Goal: Communication & Community: Share content

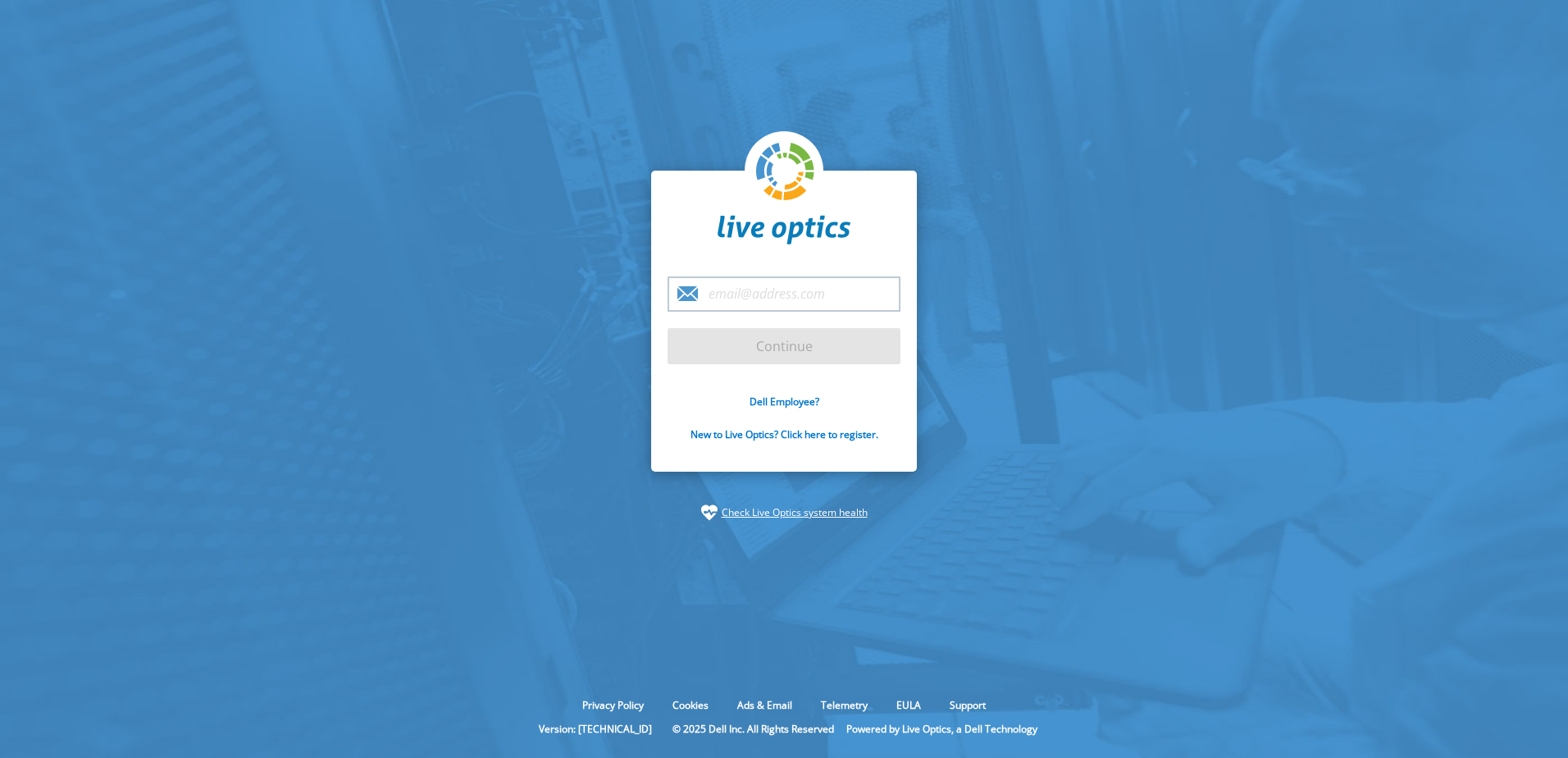
click at [736, 294] on input "email" at bounding box center [783, 294] width 232 height 35
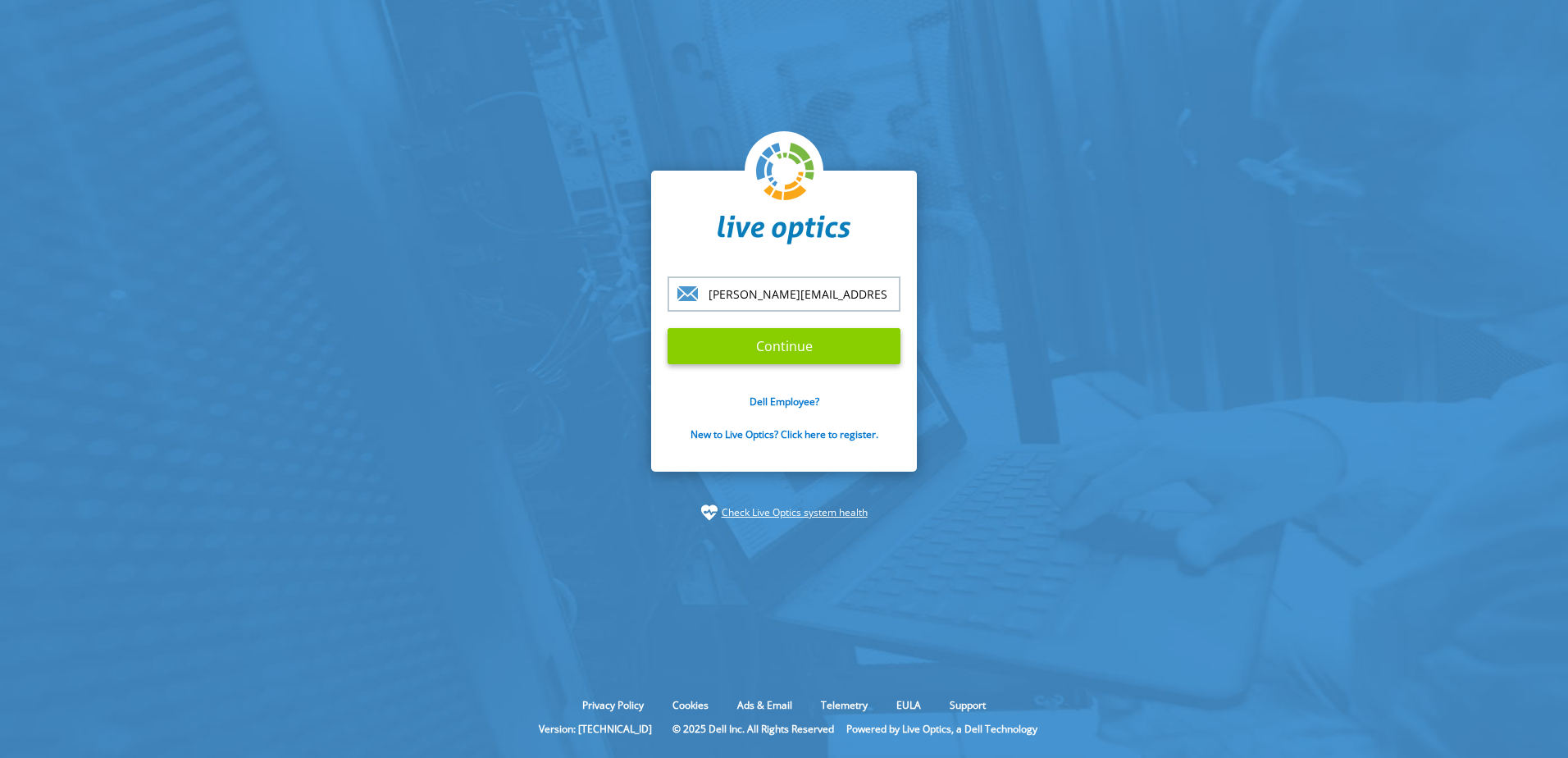
type input "steve.spencer@bgcfs.ca"
click at [779, 340] on input "Continue" at bounding box center [783, 346] width 232 height 36
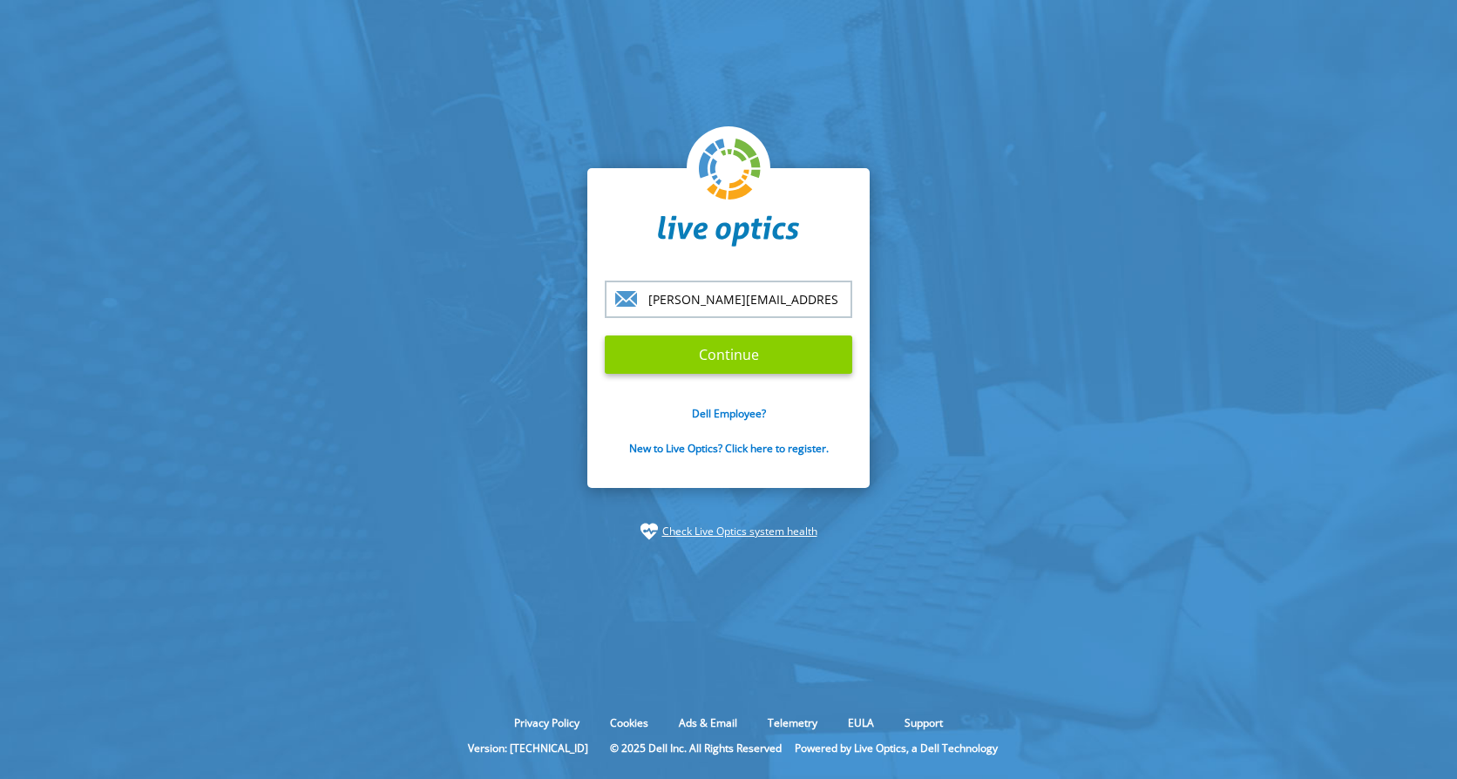
click at [740, 358] on input "Continue" at bounding box center [728, 354] width 247 height 38
click at [732, 376] on form "steve.spencer@bgcfs.ca Continue Dell Employee? New to Live Optics? Click here t…" at bounding box center [728, 378] width 247 height 195
click at [730, 348] on input "Continue" at bounding box center [728, 354] width 247 height 38
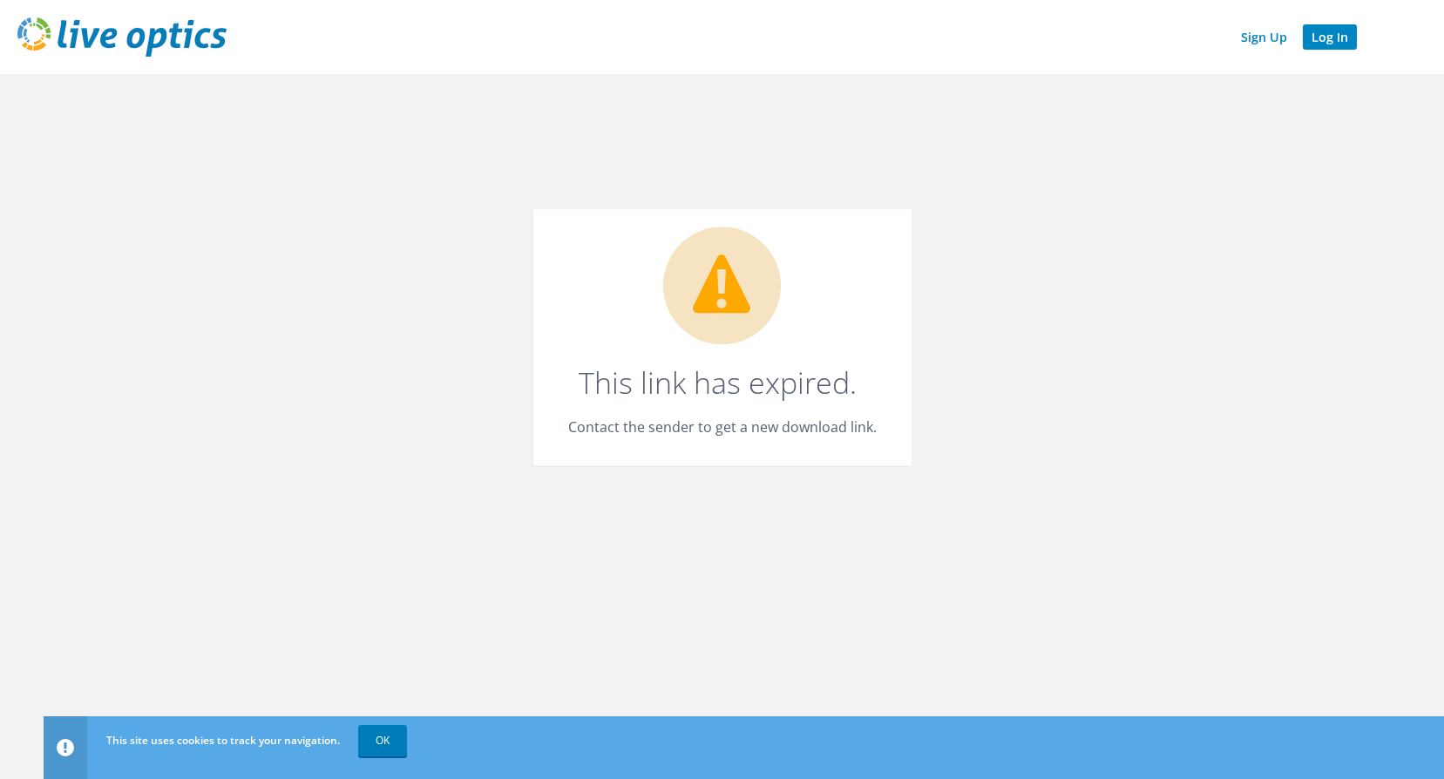
click at [1326, 39] on link "Log In" at bounding box center [1329, 36] width 54 height 25
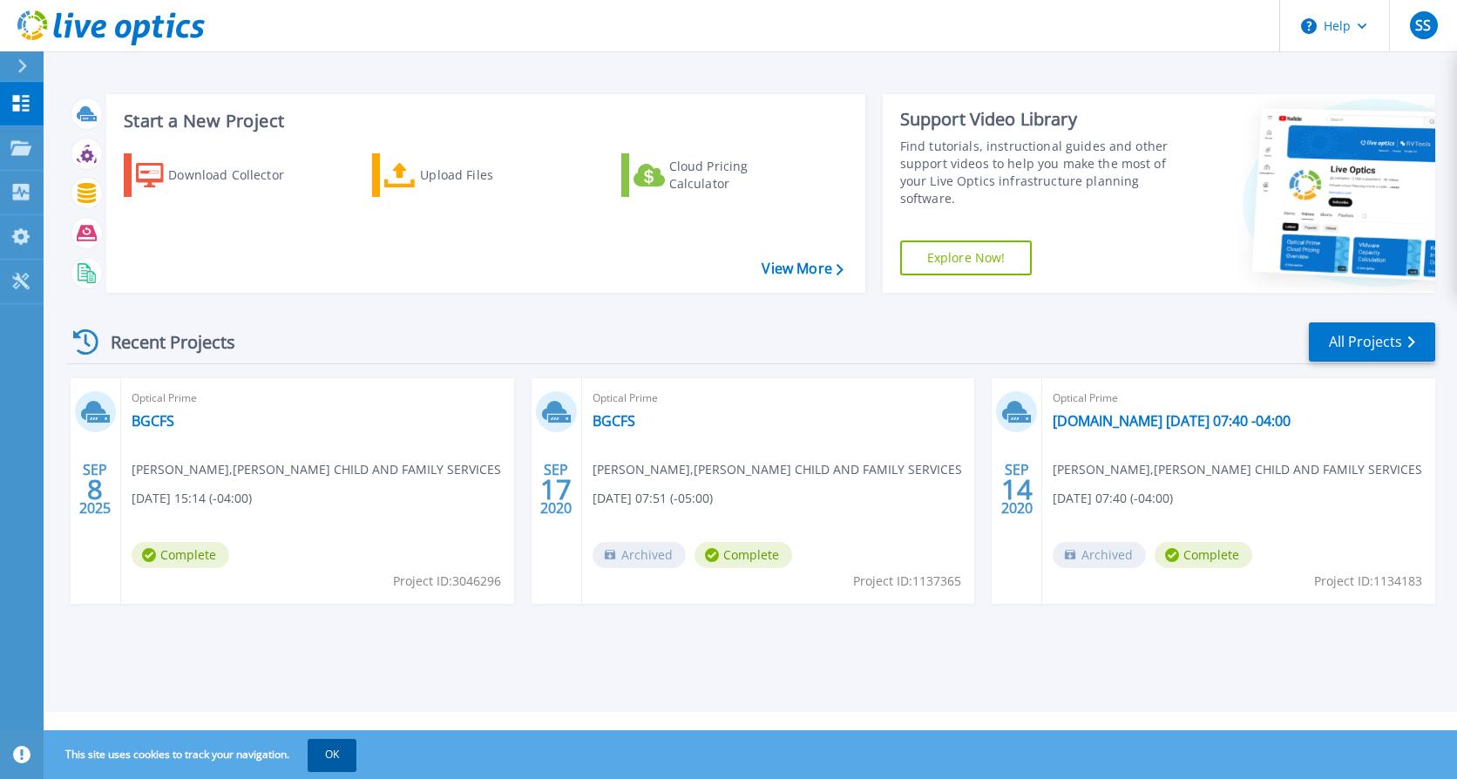
click at [335, 603] on button "OK" at bounding box center [332, 754] width 49 height 31
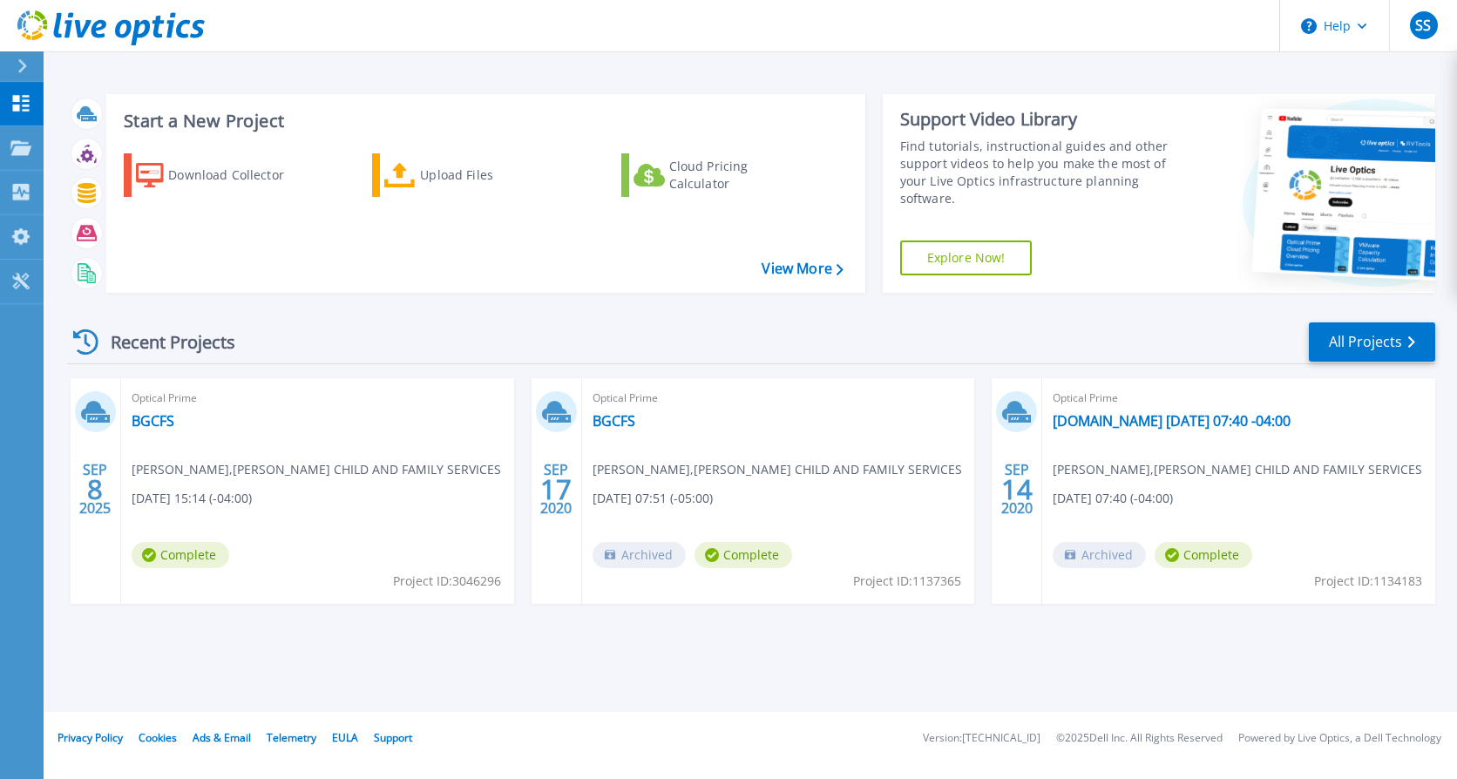
click at [149, 466] on span "Steve Spencer , BRUCE GREY CHILD AND FAMILY SERVICES" at bounding box center [316, 469] width 369 height 19
click at [87, 498] on div "SEP 8 2025" at bounding box center [94, 489] width 33 height 64
drag, startPoint x: 87, startPoint y: 498, endPoint x: 251, endPoint y: 457, distance: 168.8
click at [251, 457] on div "Optical Prime BGCFS Steve Spencer , BRUCE GREY CHILD AND FAMILY SERVICES 09/08/…" at bounding box center [317, 491] width 393 height 226
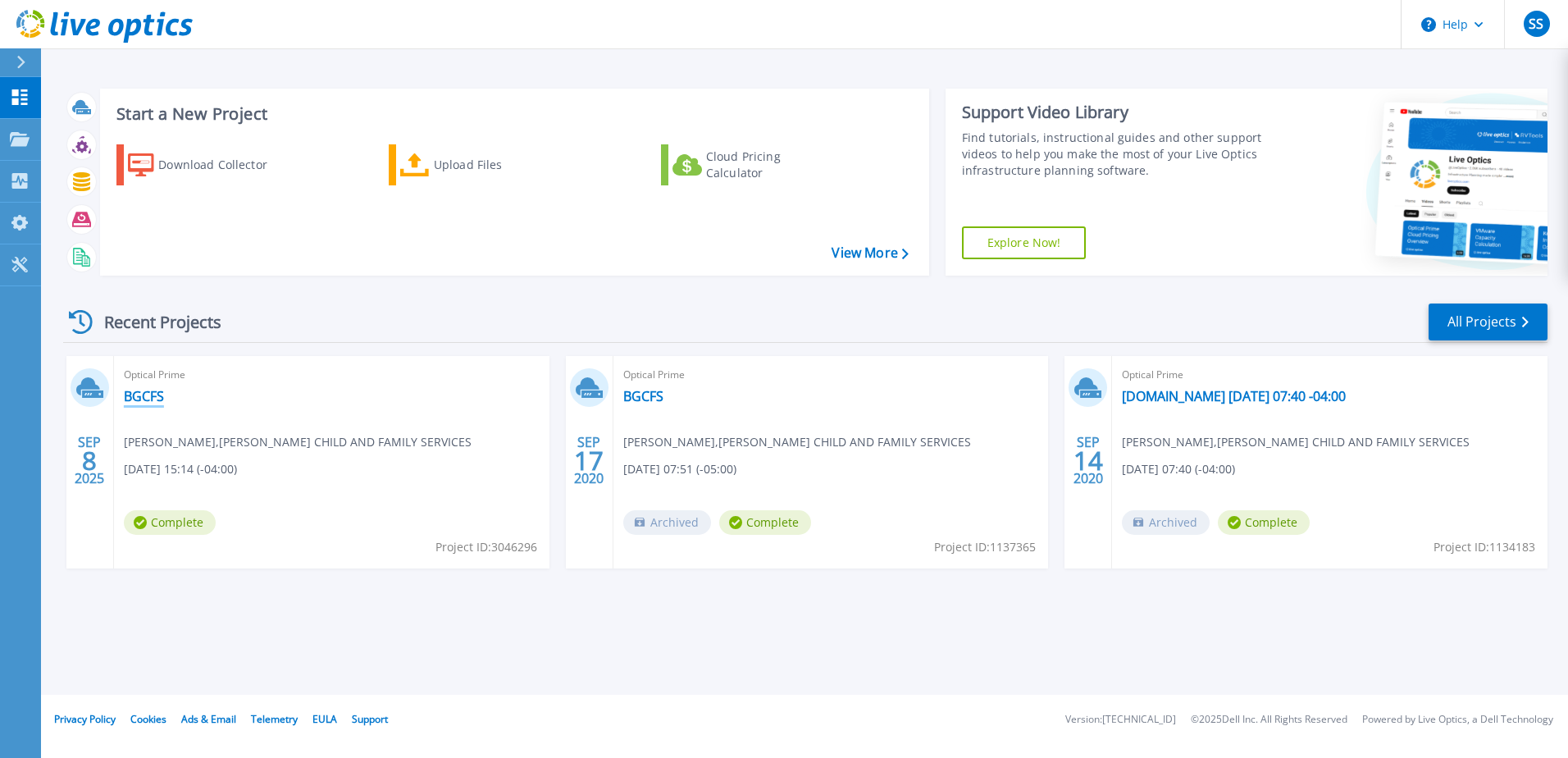
click at [143, 395] on link "BGCFS" at bounding box center [144, 395] width 40 height 16
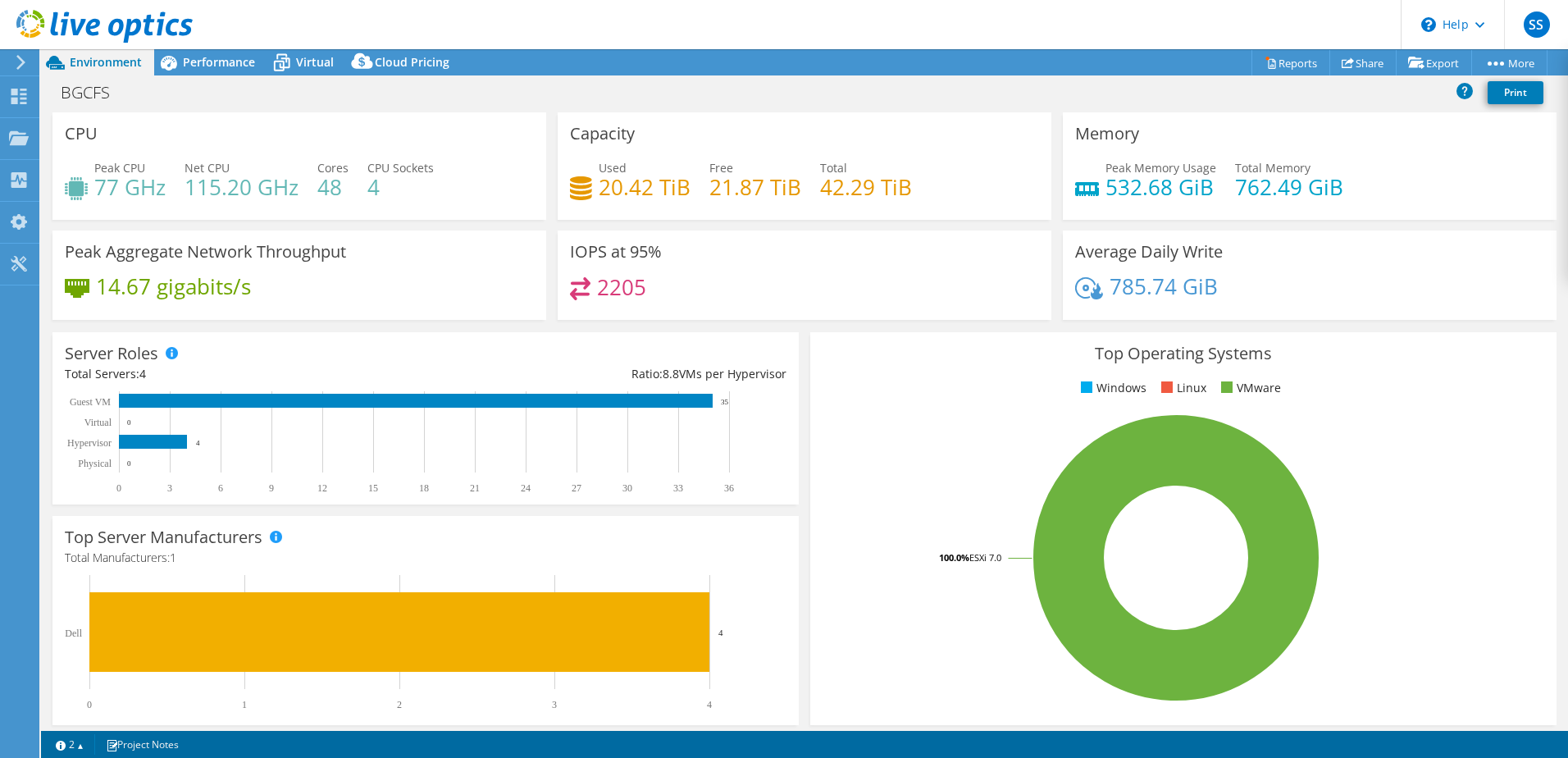
select select "USD"
click at [1358, 60] on link "Share" at bounding box center [1362, 62] width 67 height 25
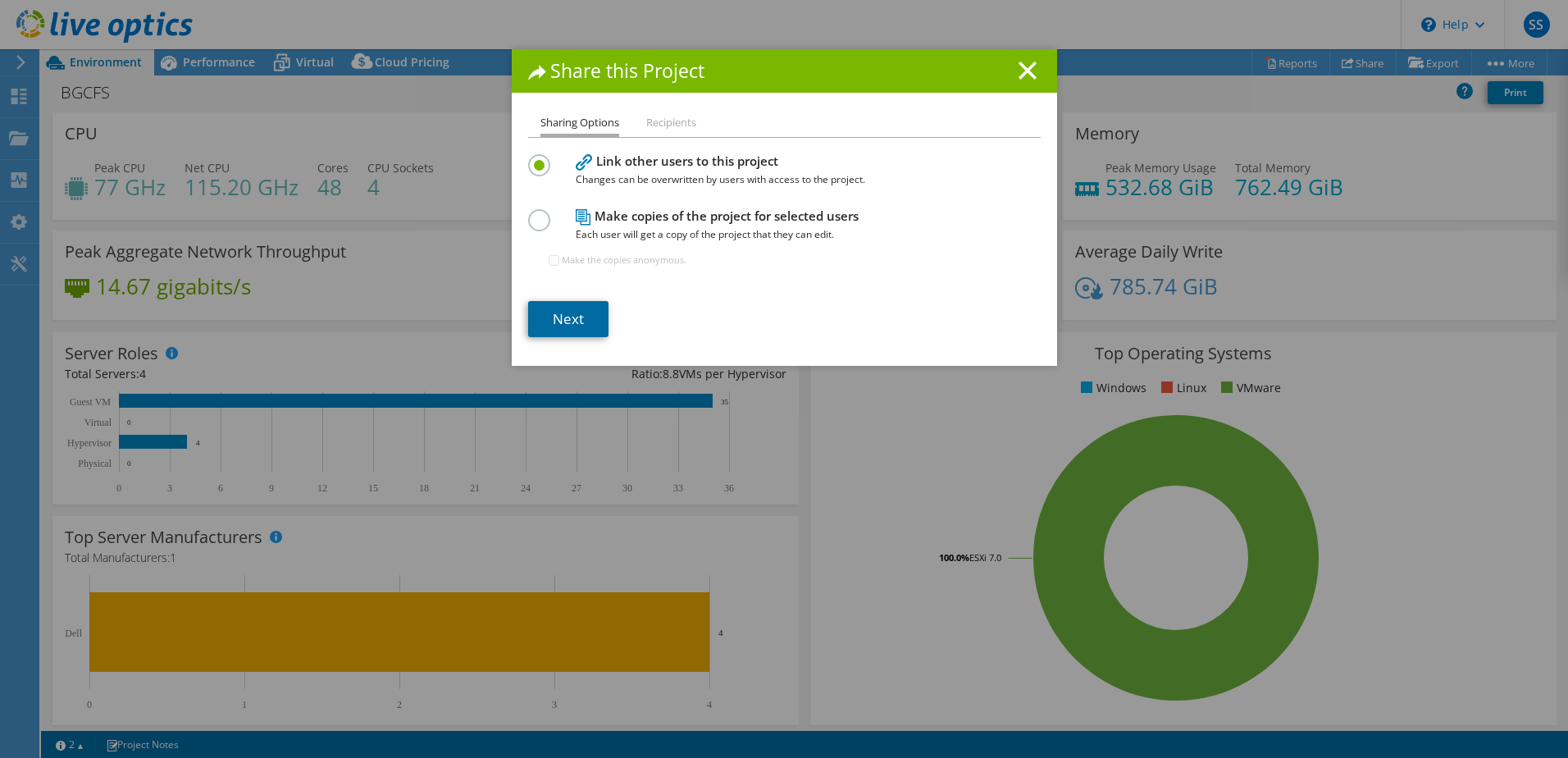
click at [563, 316] on link "Next" at bounding box center [568, 319] width 80 height 36
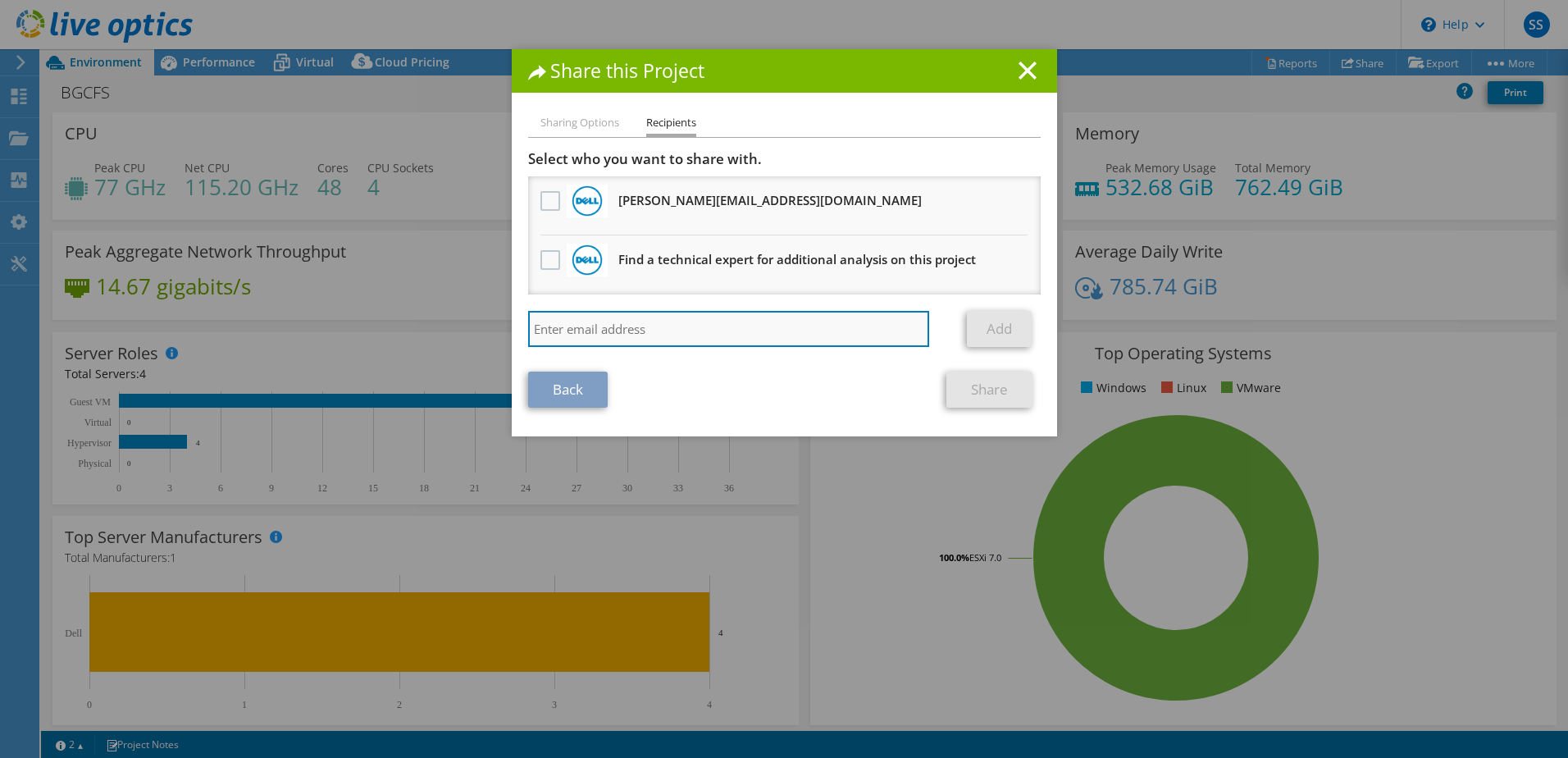
click at [568, 332] on input "search" at bounding box center [728, 329] width 402 height 36
type input "sa@tpoint.ca"
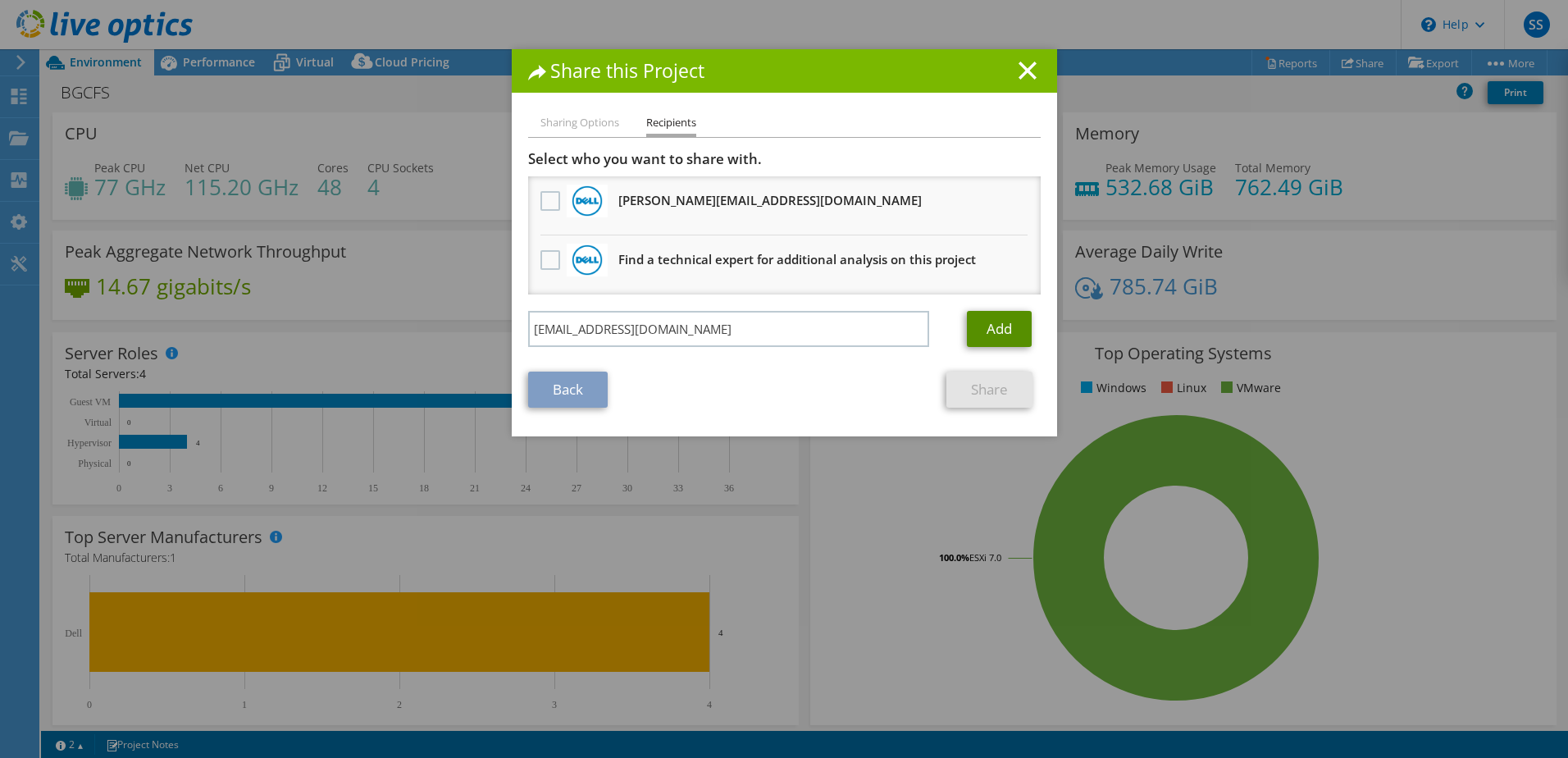
click at [1004, 327] on link "Add" at bounding box center [999, 329] width 65 height 36
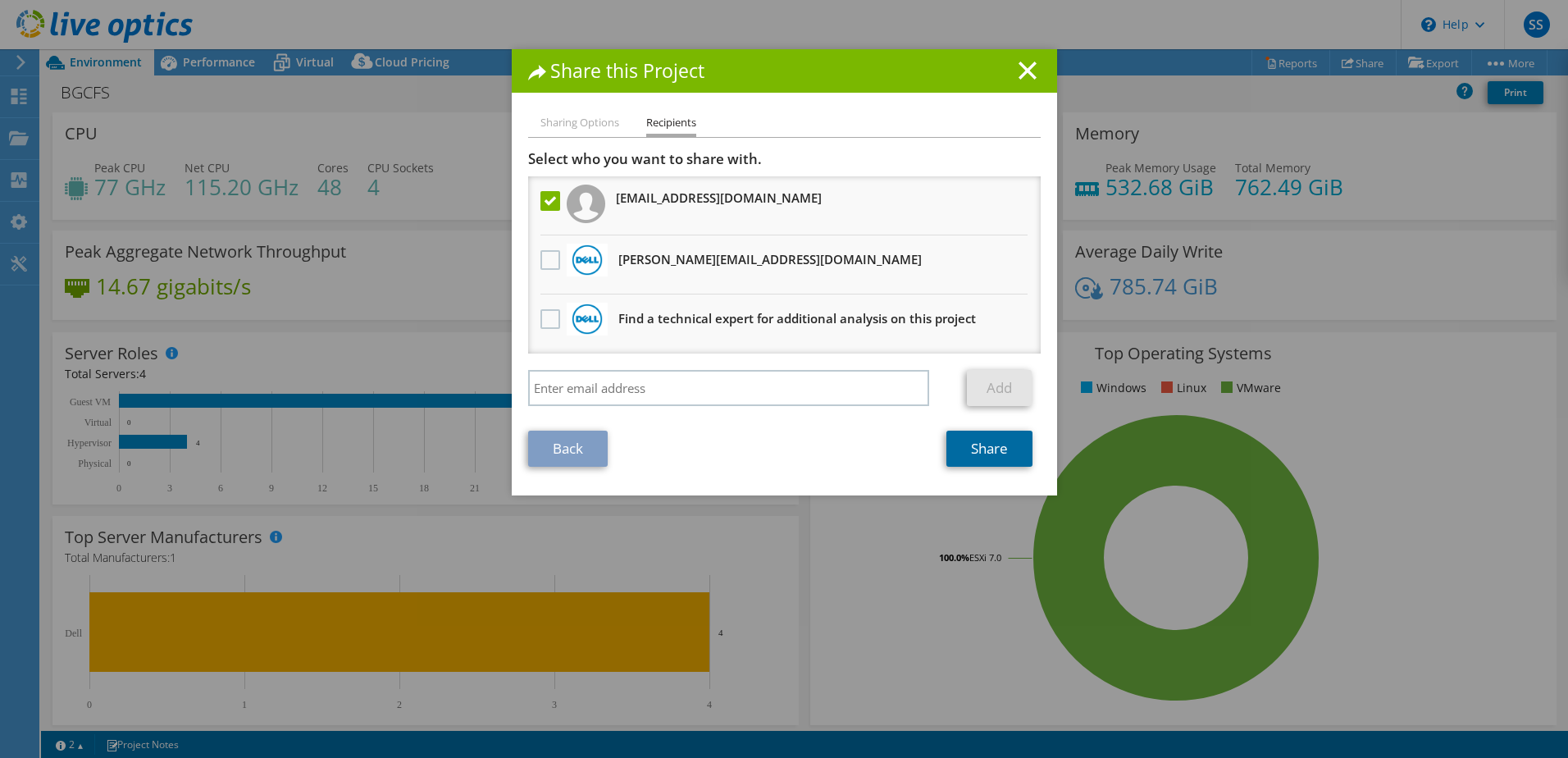
click at [977, 465] on link "Share" at bounding box center [988, 448] width 86 height 36
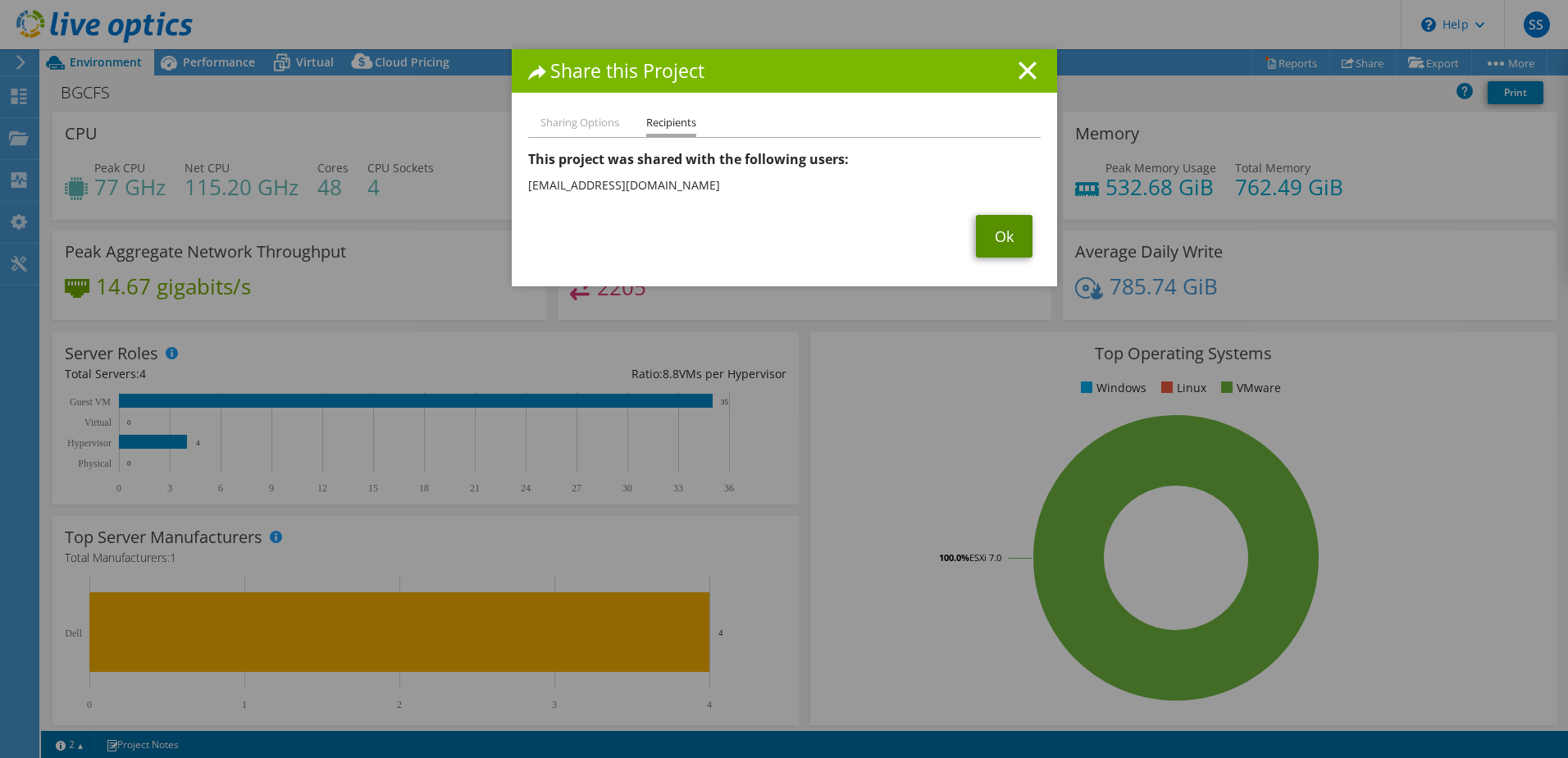
click at [1001, 242] on link "Ok" at bounding box center [1004, 235] width 56 height 42
